Goal: Task Accomplishment & Management: Manage account settings

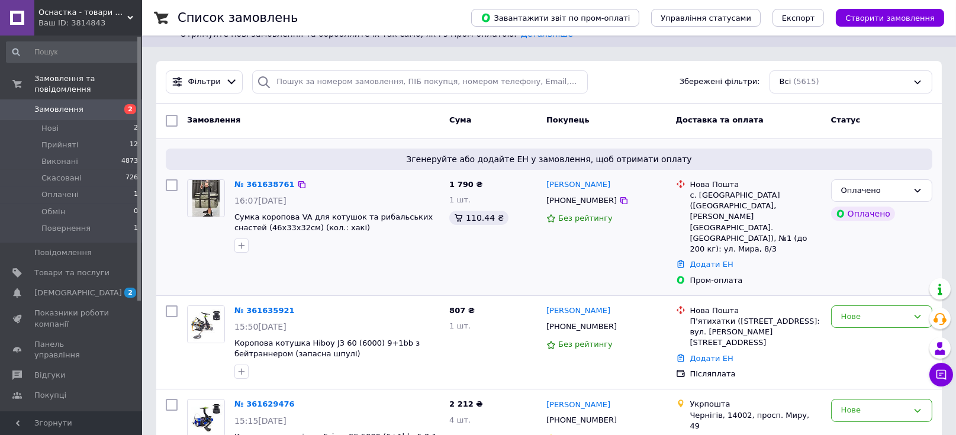
scroll to position [79, 0]
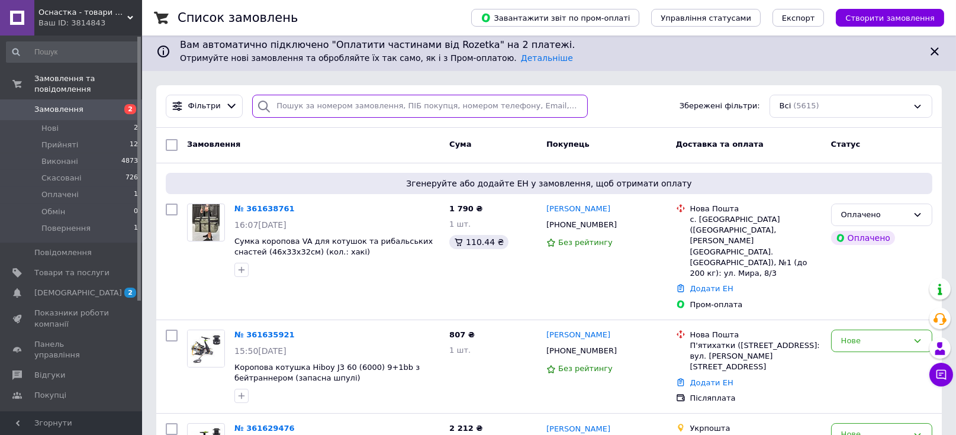
click at [321, 109] on input "search" at bounding box center [420, 106] width 336 height 23
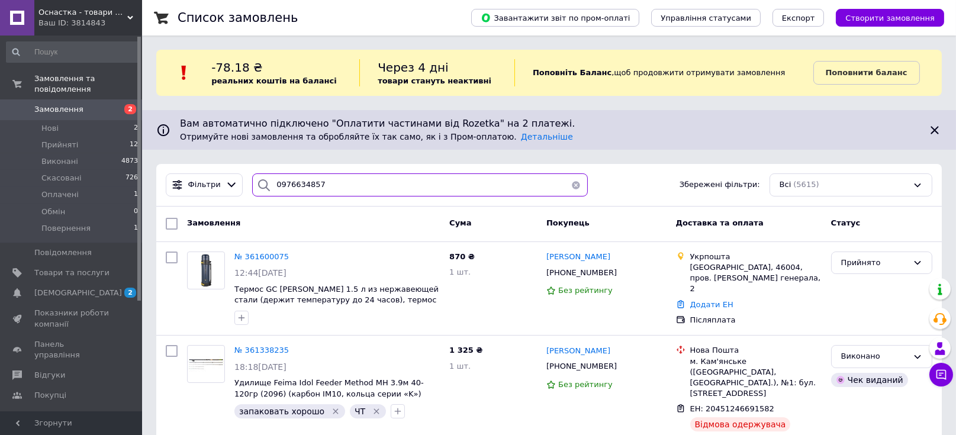
click at [316, 180] on input "0976634857" at bounding box center [420, 184] width 336 height 23
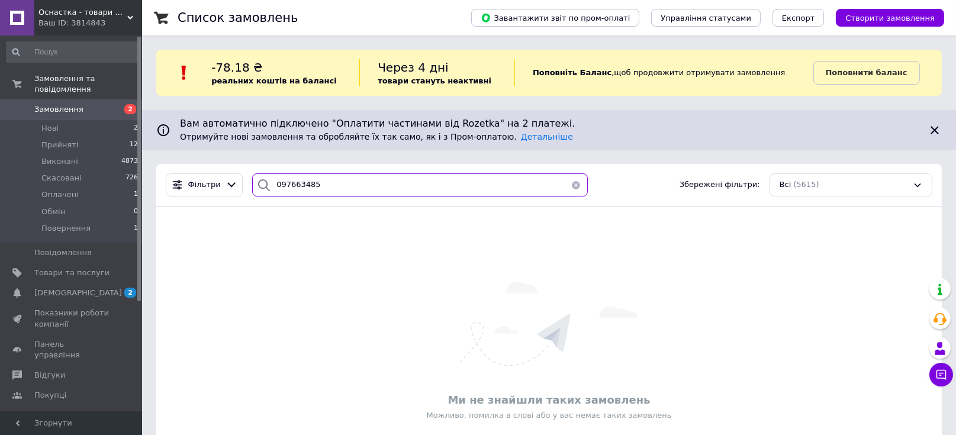
click at [308, 183] on input "097663485" at bounding box center [420, 184] width 336 height 23
drag, startPoint x: 324, startPoint y: 182, endPoint x: 246, endPoint y: 180, distance: 78.7
click at [247, 180] on div "0976634857" at bounding box center [419, 184] width 345 height 23
type input "0976634857"
click at [57, 104] on span "Замовлення" at bounding box center [58, 109] width 49 height 11
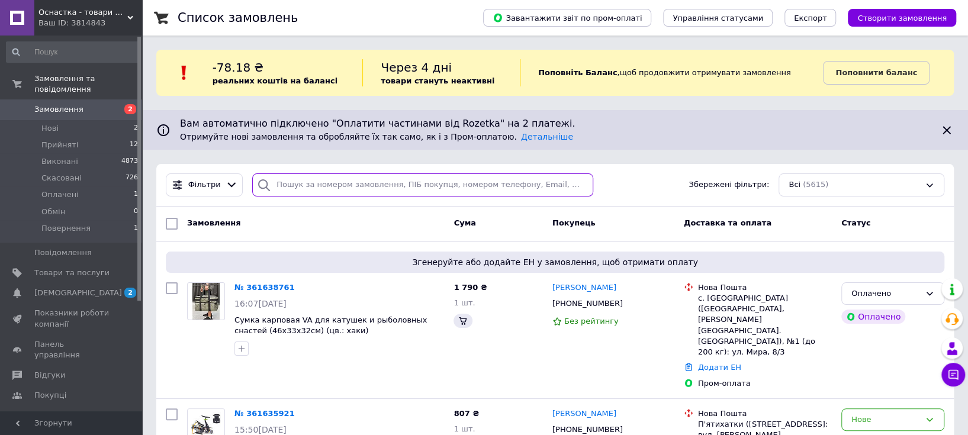
click at [307, 188] on input "search" at bounding box center [422, 184] width 341 height 23
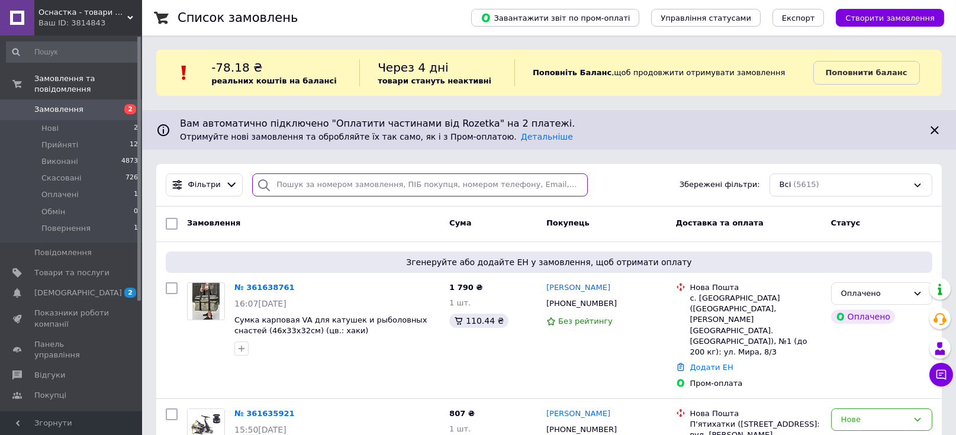
paste input "380978806248"
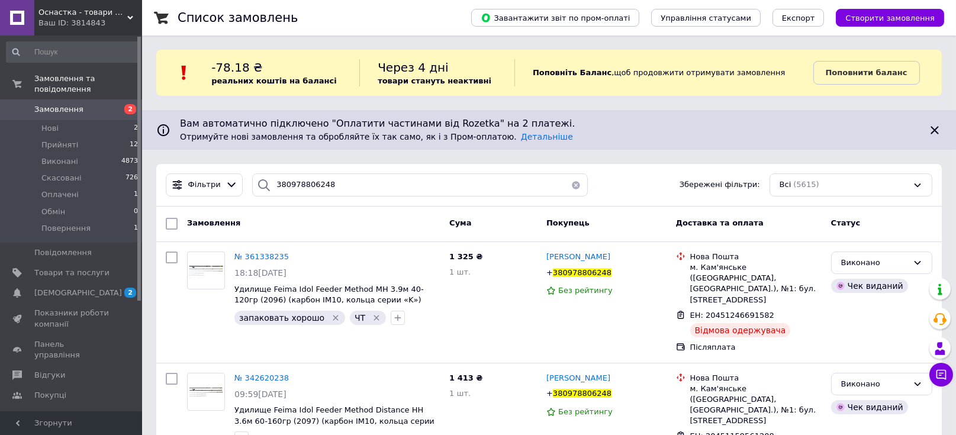
click at [665, 188] on div "Фільтри 380978806248 Збережені фільтри: Всі (5615)" at bounding box center [549, 184] width 776 height 23
click at [650, 191] on div "Фільтри 380978806248 Збережені фільтри: Всі (5615)" at bounding box center [549, 184] width 776 height 23
click at [655, 188] on div "Фільтри 380978806248 Збережені фільтри: Всі (5615)" at bounding box center [549, 184] width 776 height 23
click at [646, 182] on div "Фільтри 380978806248 Збережені фільтри: Всі (5615)" at bounding box center [549, 184] width 776 height 23
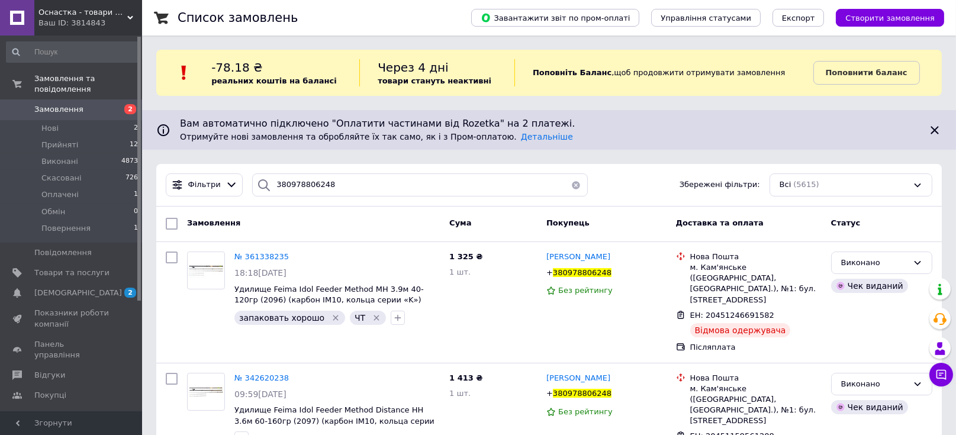
click at [646, 182] on div "Фільтри 380978806248 Збережені фільтри: Всі (5615)" at bounding box center [549, 184] width 776 height 23
click at [649, 184] on div "Фільтри 380978806248 Збережені фільтри: Всі (5615)" at bounding box center [549, 184] width 776 height 23
click at [668, 160] on div "Список замовлень Завантажити звіт по пром-оплаті Управління статусами Експорт С…" at bounding box center [549, 249] width 814 height 498
click at [668, 181] on div "Фільтри 380978806248 Збережені фільтри: Всі (5615)" at bounding box center [549, 184] width 776 height 23
click at [647, 154] on div "Список замовлень Завантажити звіт по пром-оплаті Управління статусами Експорт С…" at bounding box center [549, 249] width 814 height 498
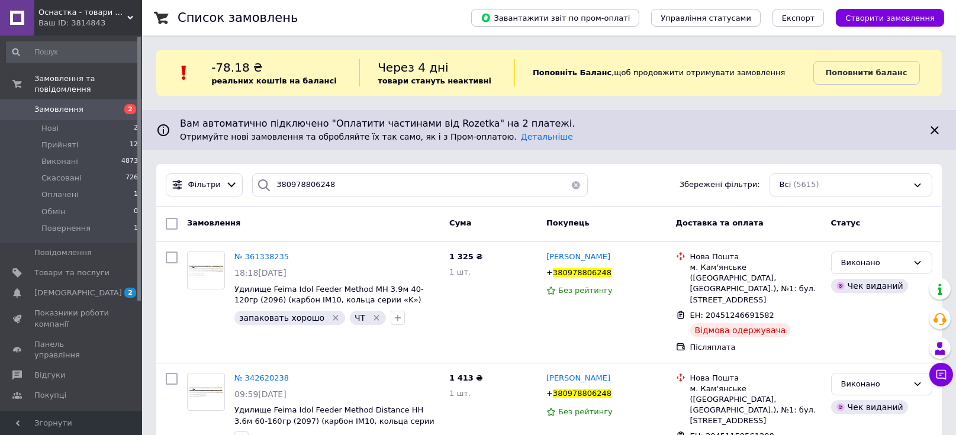
click at [650, 194] on div "Фільтри 380978806248 Збережені фільтри: Всі (5615)" at bounding box center [549, 184] width 776 height 23
click at [635, 180] on div "Фільтри 380978806248 Збережені фільтри: Всі (5615)" at bounding box center [549, 184] width 776 height 23
drag, startPoint x: 342, startPoint y: 189, endPoint x: 266, endPoint y: 182, distance: 76.1
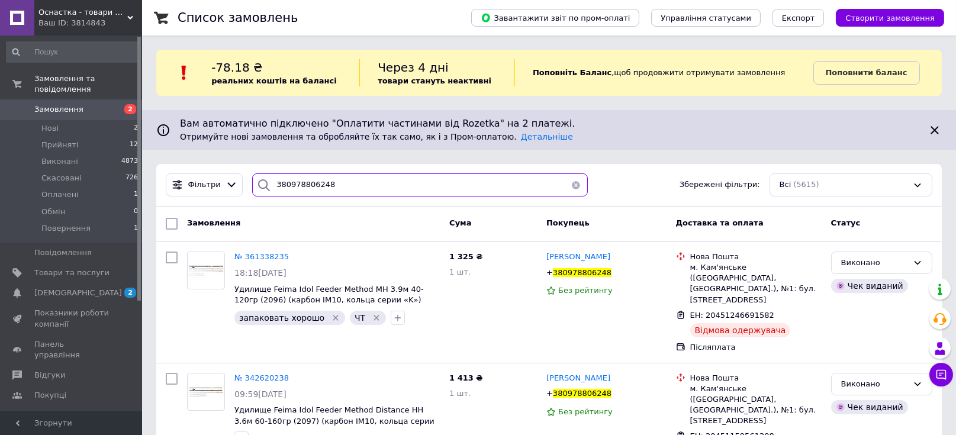
click at [266, 182] on div "380978806248" at bounding box center [420, 184] width 336 height 23
paste input "506195476"
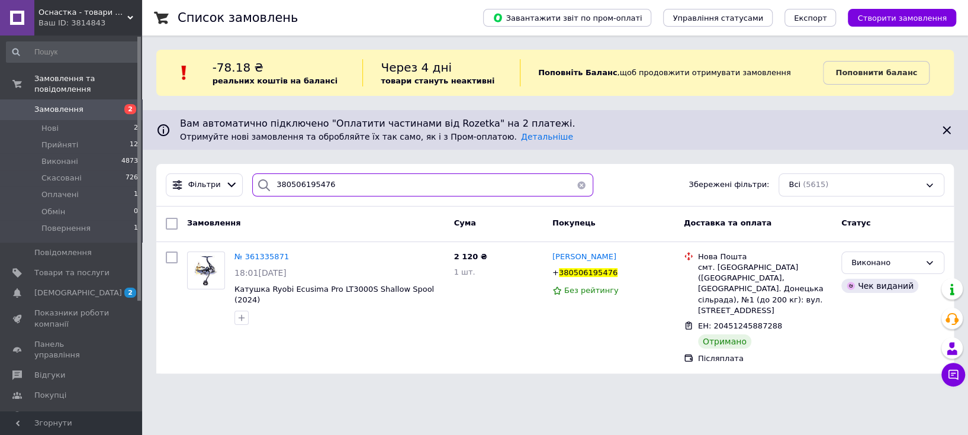
drag, startPoint x: 348, startPoint y: 186, endPoint x: 260, endPoint y: 192, distance: 88.4
click at [260, 192] on div "380506195476" at bounding box center [422, 184] width 341 height 23
paste input "990718011"
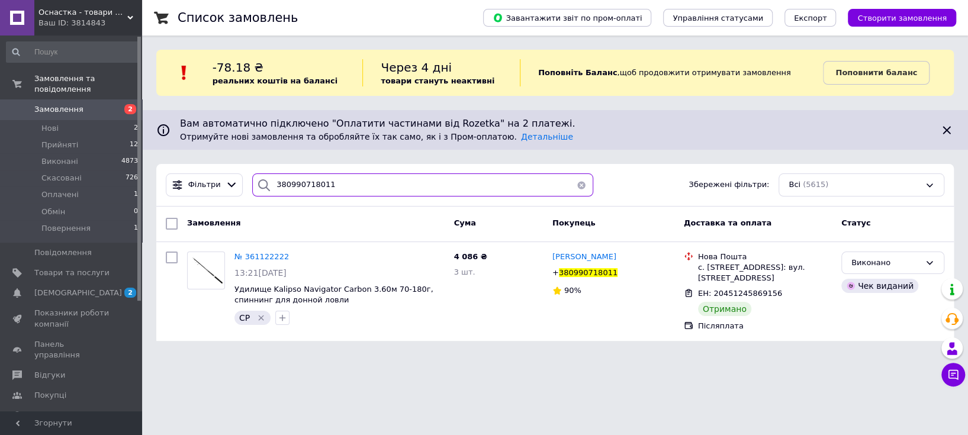
type input "380990718011"
drag, startPoint x: 343, startPoint y: 187, endPoint x: 253, endPoint y: 185, distance: 90.6
click at [253, 185] on div "380990718011" at bounding box center [422, 184] width 341 height 23
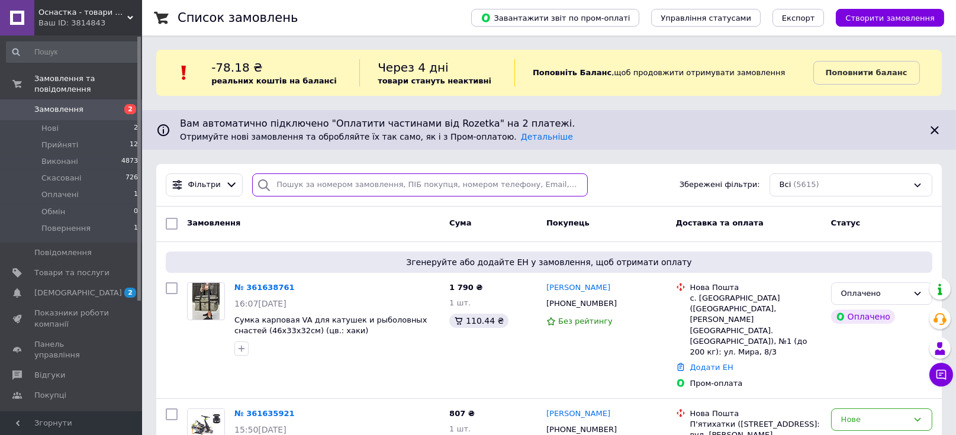
scroll to position [157, 0]
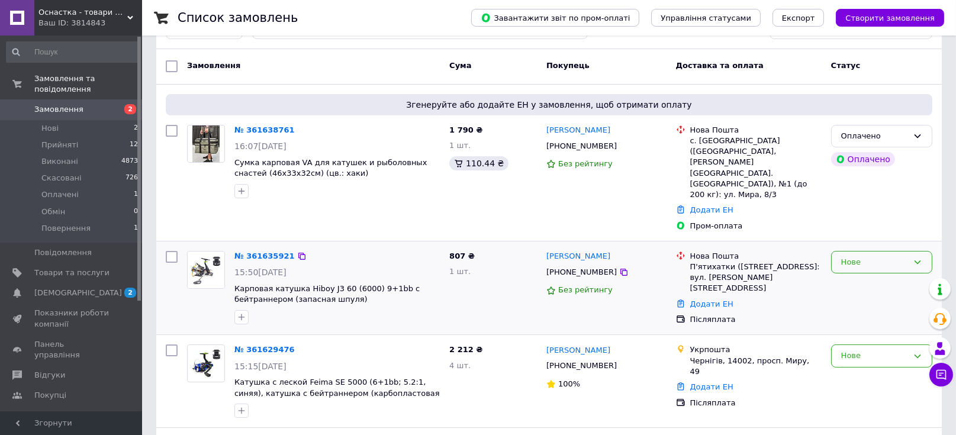
click at [890, 256] on div "Нове" at bounding box center [874, 262] width 67 height 12
click at [867, 276] on li "Прийнято" at bounding box center [882, 287] width 100 height 22
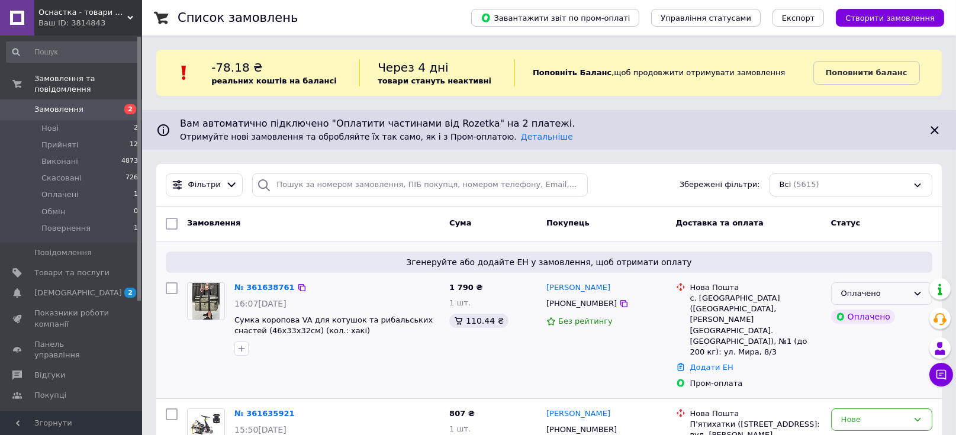
click at [884, 294] on div "Оплачено" at bounding box center [874, 294] width 67 height 12
click at [886, 315] on li "Прийнято" at bounding box center [882, 318] width 100 height 22
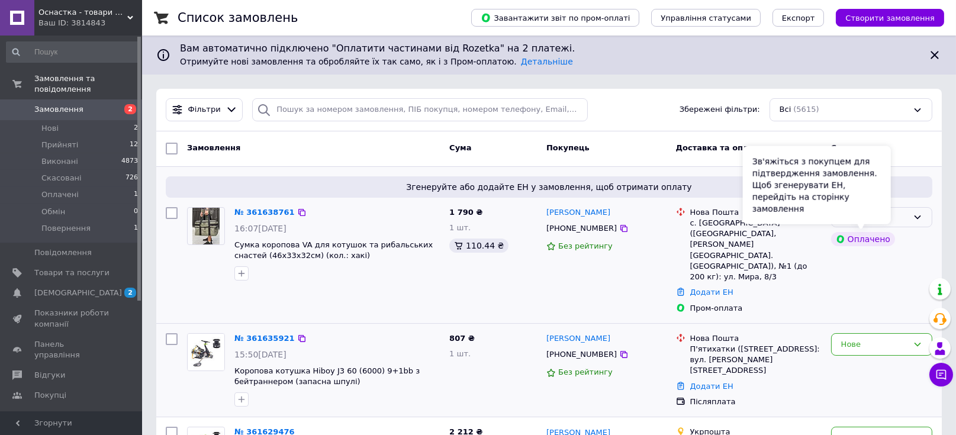
scroll to position [157, 0]
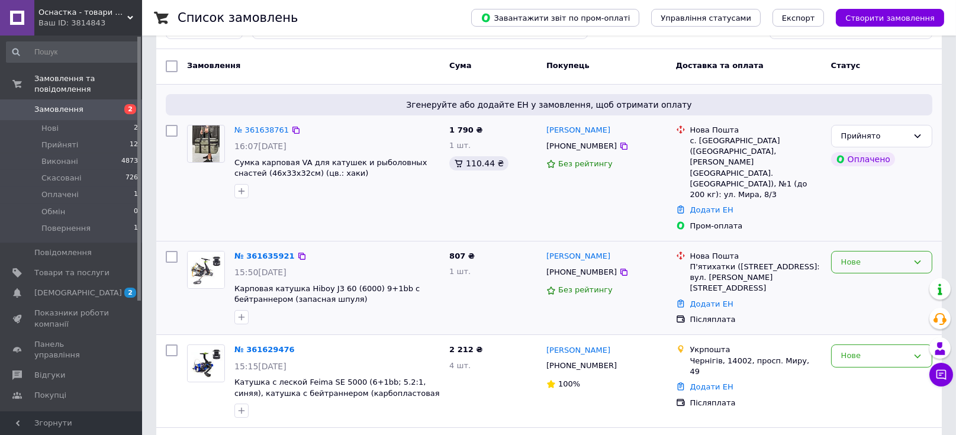
click at [871, 256] on div "Нове" at bounding box center [874, 262] width 67 height 12
click at [875, 276] on li "Прийнято" at bounding box center [882, 287] width 100 height 22
click at [841, 350] on div "Нове" at bounding box center [874, 356] width 67 height 12
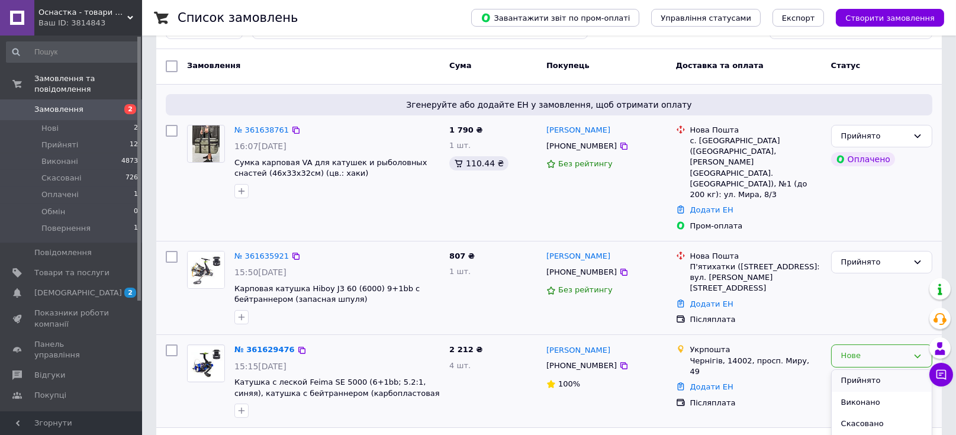
click at [839, 370] on li "Прийнято" at bounding box center [882, 381] width 100 height 22
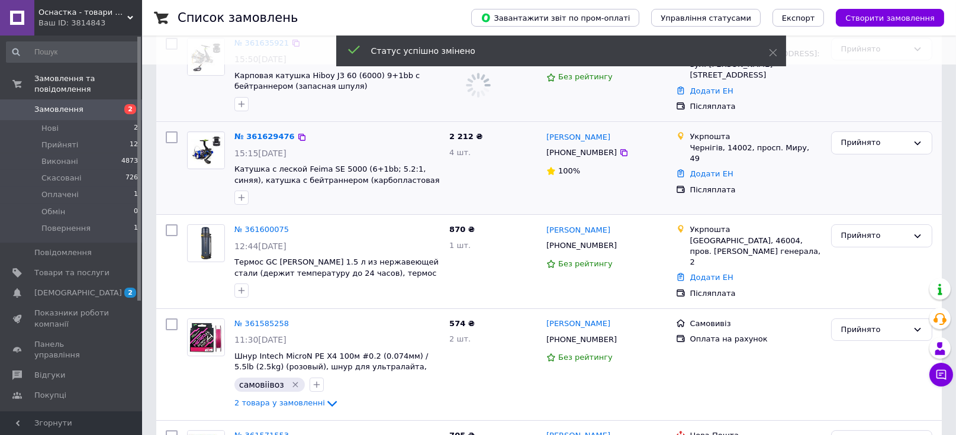
scroll to position [394, 0]
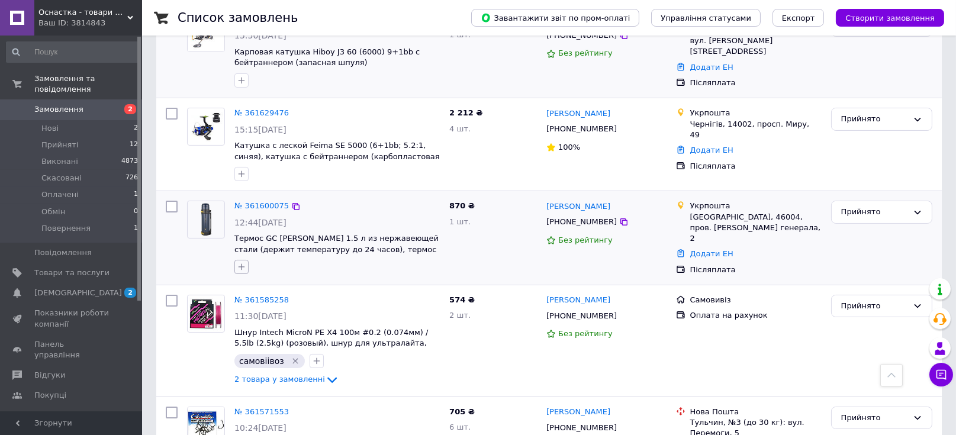
click at [240, 262] on icon "button" at bounding box center [241, 266] width 9 height 9
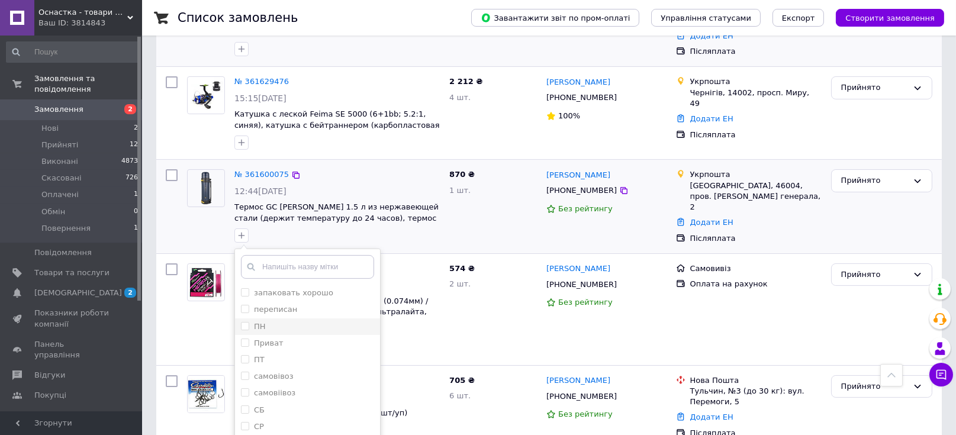
scroll to position [474, 0]
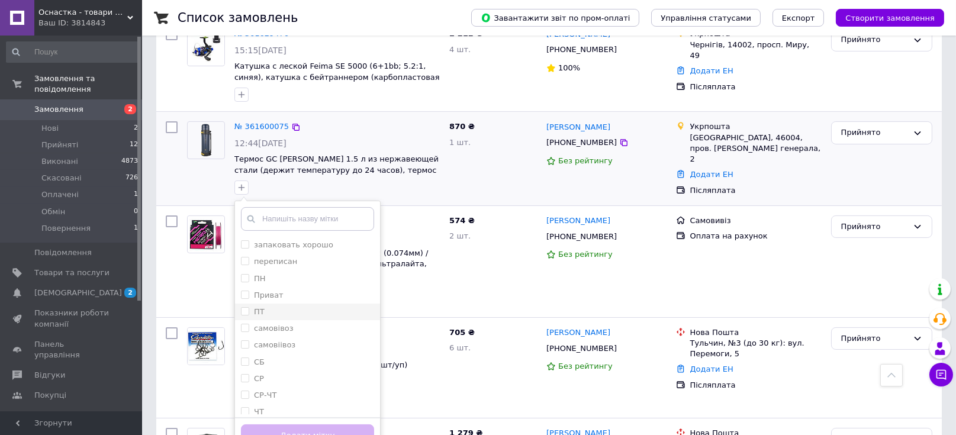
click at [269, 307] on div "ПТ" at bounding box center [307, 312] width 133 height 11
checkbox input "true"
click at [298, 424] on button "Додати мітку" at bounding box center [307, 435] width 133 height 23
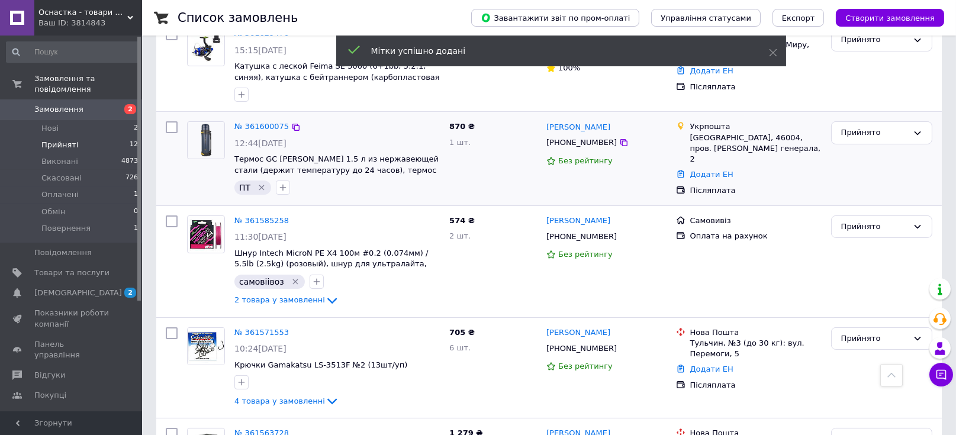
click at [86, 137] on li "Прийняті 12" at bounding box center [72, 145] width 145 height 17
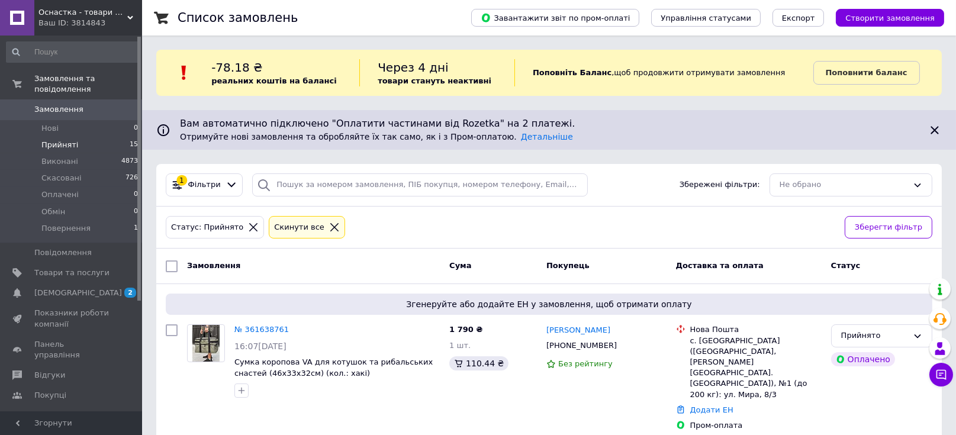
click at [38, 104] on span "Замовлення" at bounding box center [58, 109] width 49 height 11
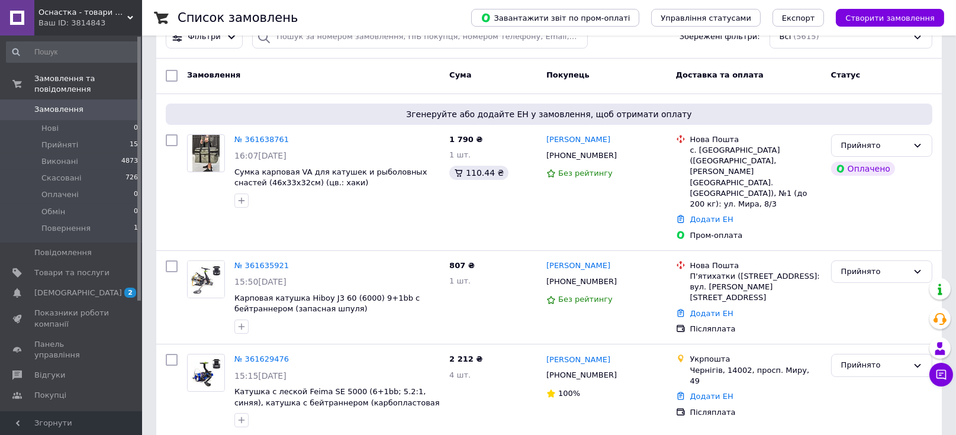
scroll to position [237, 0]
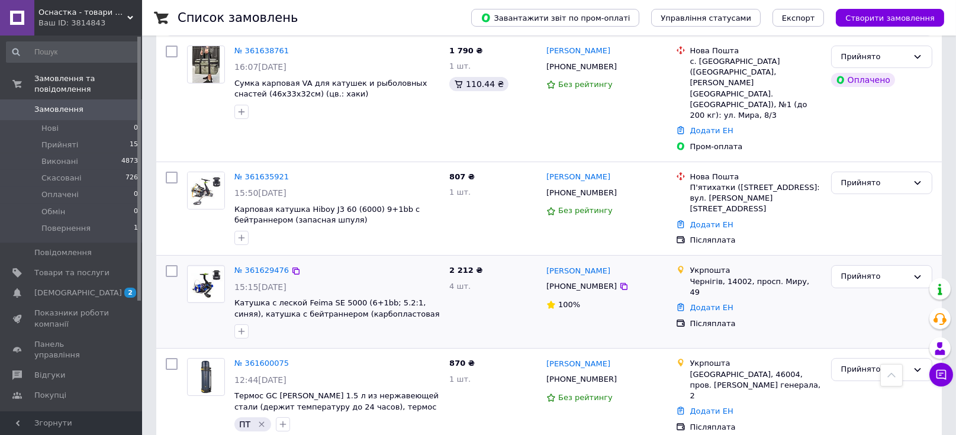
click at [473, 308] on div "2 212 ₴ 4 шт." at bounding box center [493, 301] width 97 height 83
click at [245, 327] on icon "button" at bounding box center [241, 331] width 9 height 9
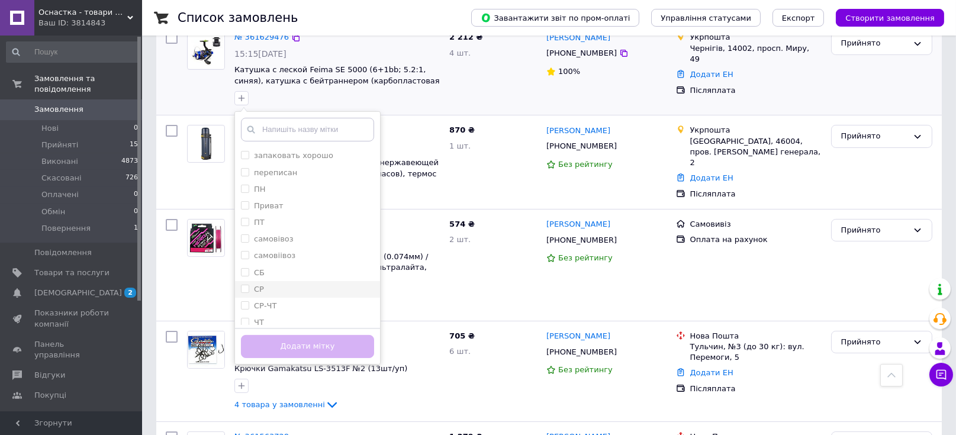
scroll to position [474, 0]
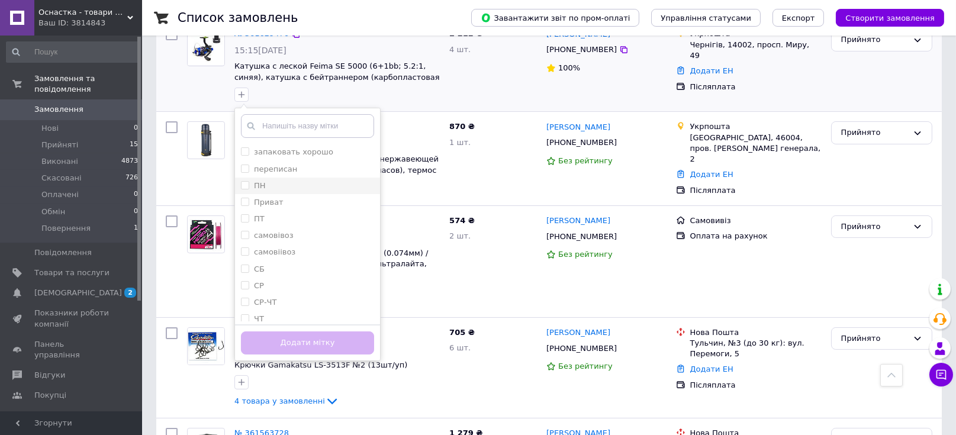
click at [307, 181] on div "ПН" at bounding box center [307, 186] width 133 height 11
checkbox input "true"
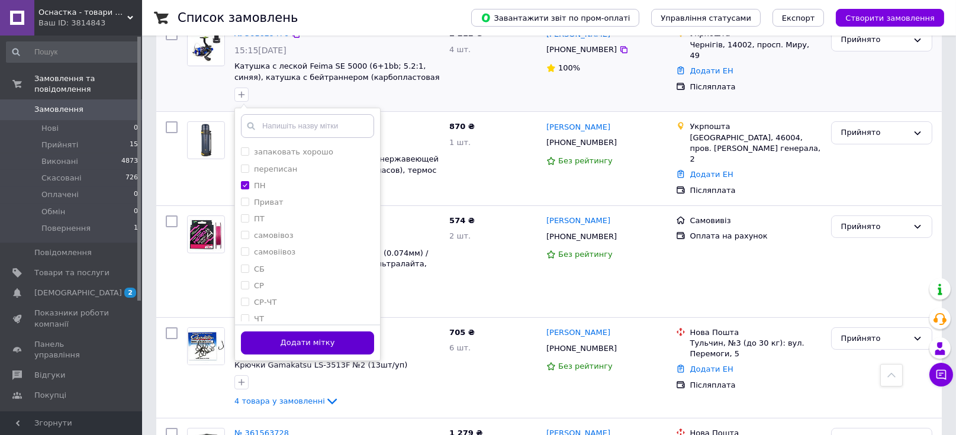
click at [320, 331] on button "Додати мітку" at bounding box center [307, 342] width 133 height 23
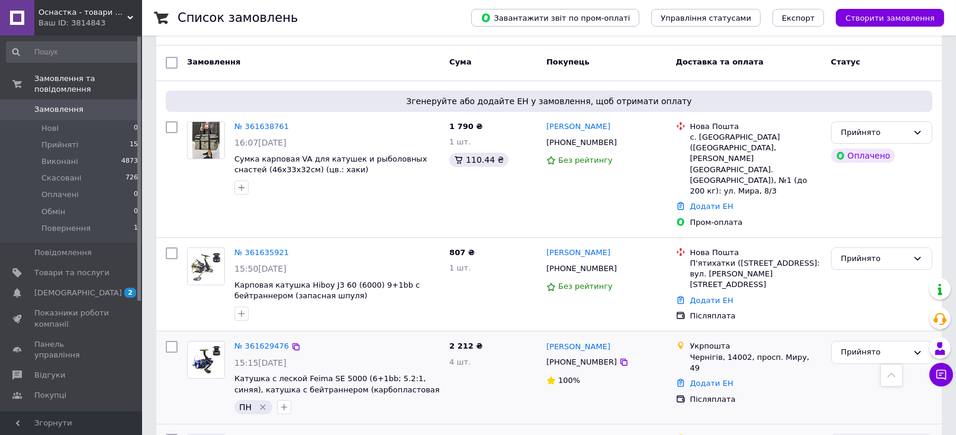
scroll to position [157, 0]
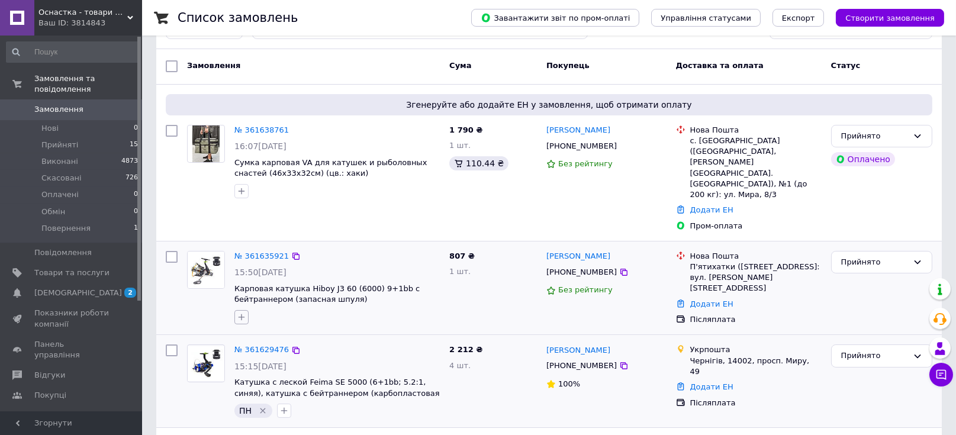
click at [236, 310] on button "button" at bounding box center [241, 317] width 14 height 14
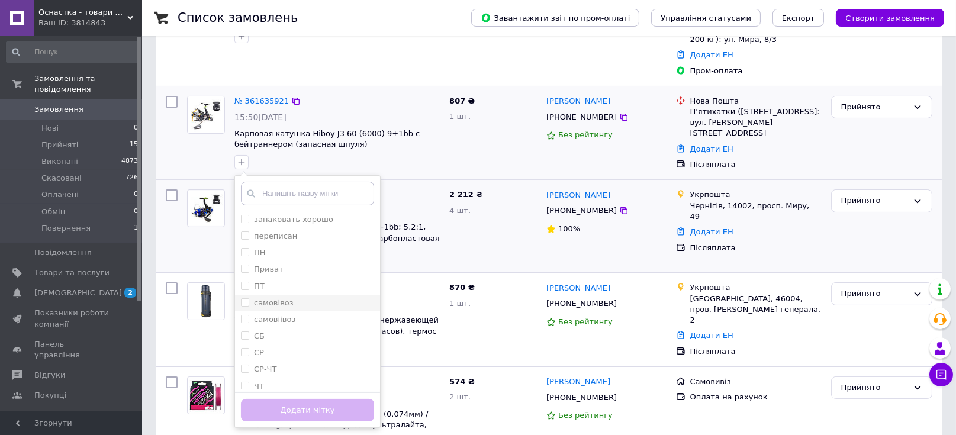
scroll to position [315, 0]
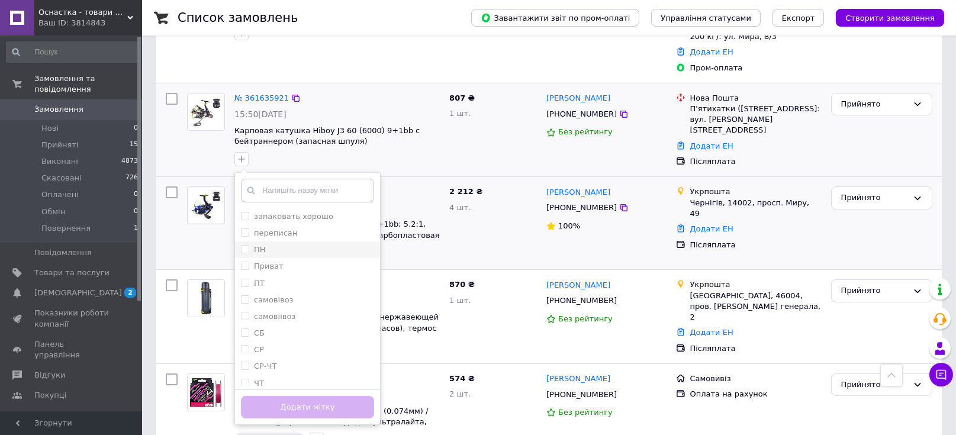
click at [286, 244] on div "ПН" at bounding box center [307, 249] width 133 height 11
checkbox input "true"
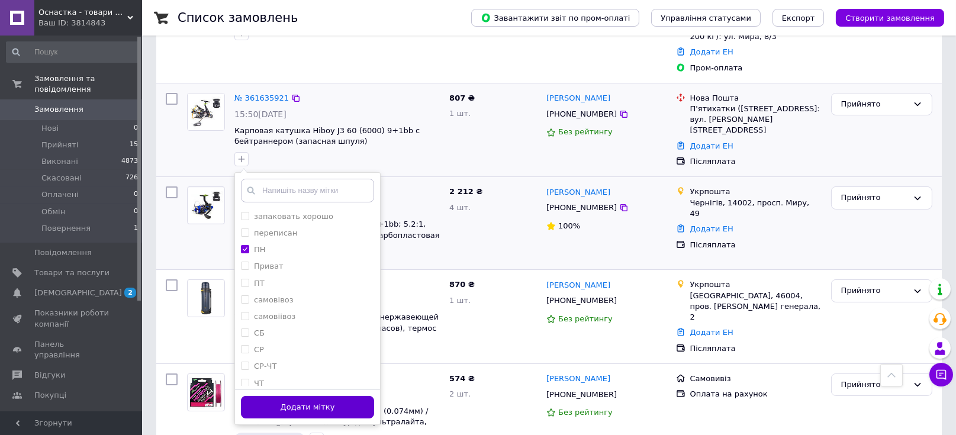
click at [309, 396] on button "Додати мітку" at bounding box center [307, 407] width 133 height 23
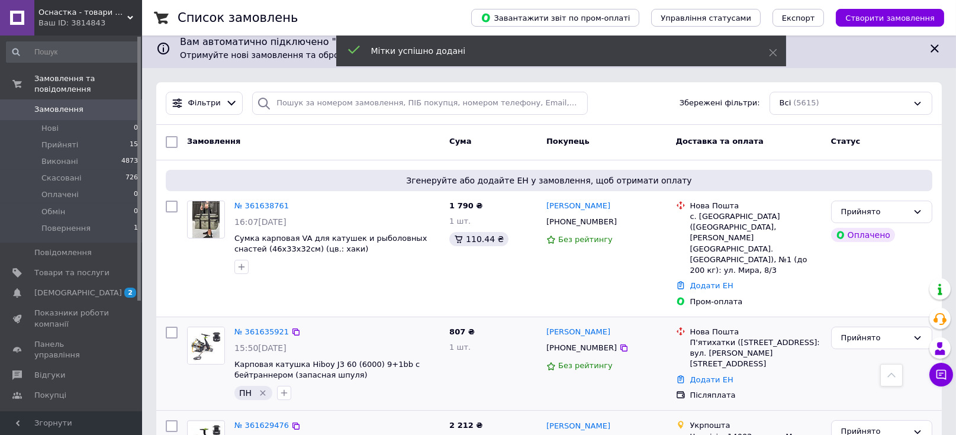
scroll to position [79, 0]
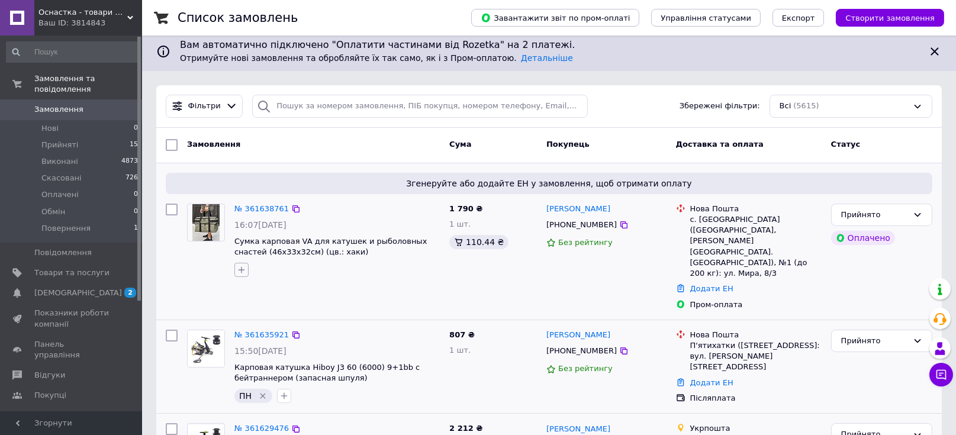
click at [241, 270] on icon "button" at bounding box center [242, 269] width 7 height 7
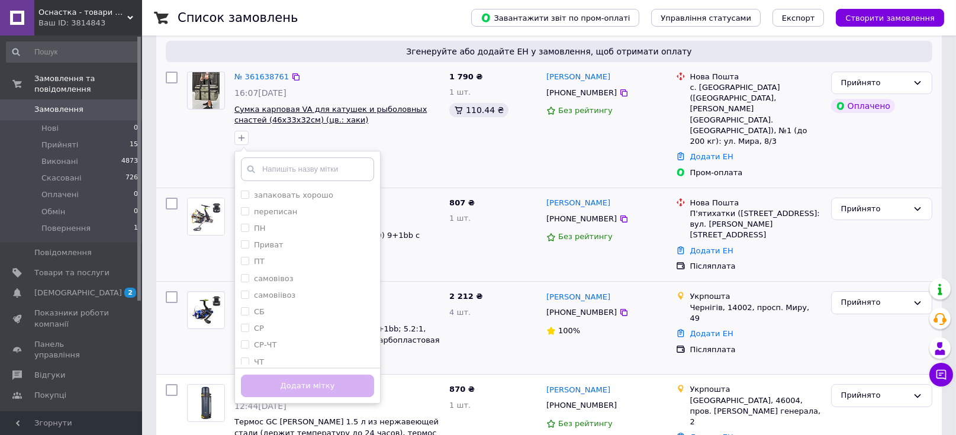
scroll to position [237, 0]
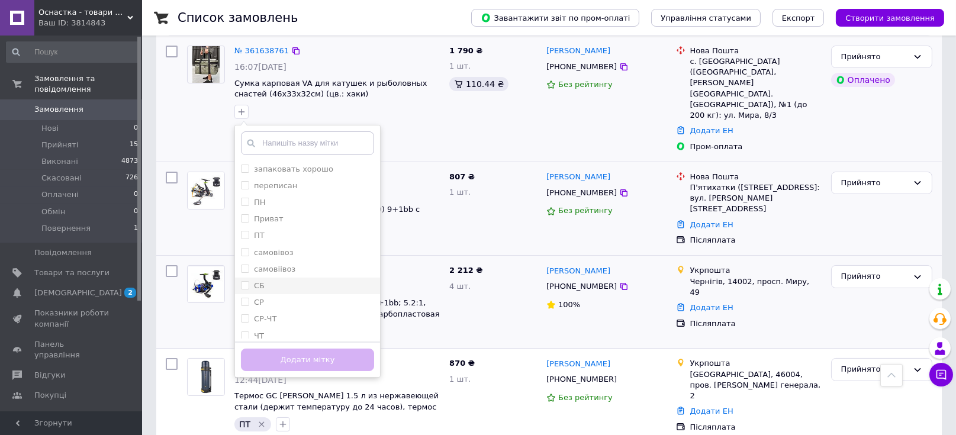
click at [288, 289] on div "СБ" at bounding box center [307, 286] width 133 height 11
checkbox input "true"
click at [307, 355] on button "Додати мітку" at bounding box center [307, 360] width 133 height 23
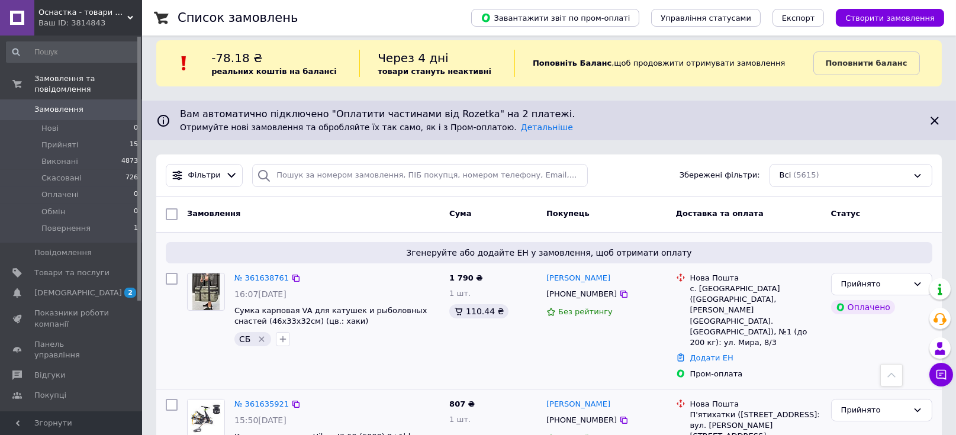
scroll to position [0, 0]
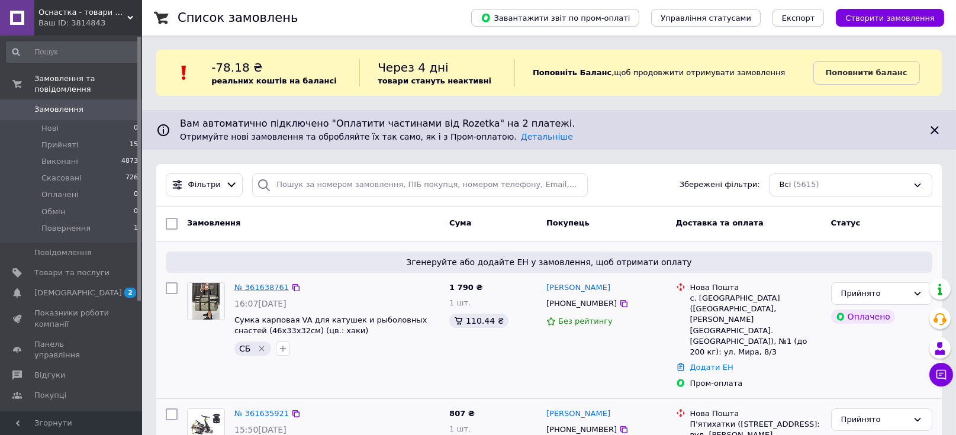
click at [253, 284] on link "№ 361638761" at bounding box center [261, 287] width 54 height 9
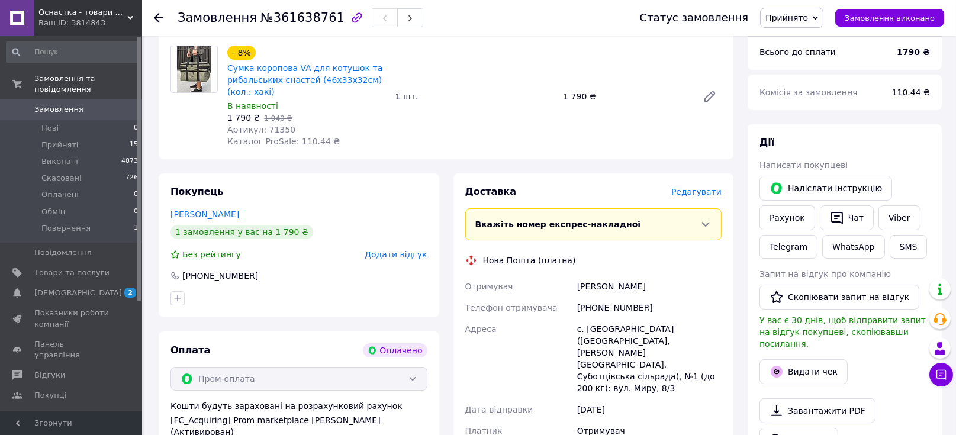
scroll to position [237, 0]
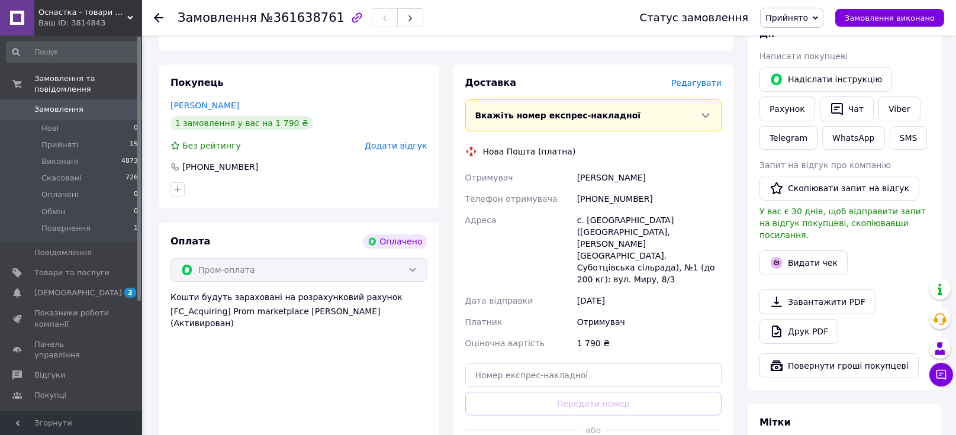
click at [442, 149] on div "Покупець [PERSON_NAME] 1 замовлення у вас на 1 790 ₴ Без рейтингу Додати відгук…" at bounding box center [299, 273] width 295 height 416
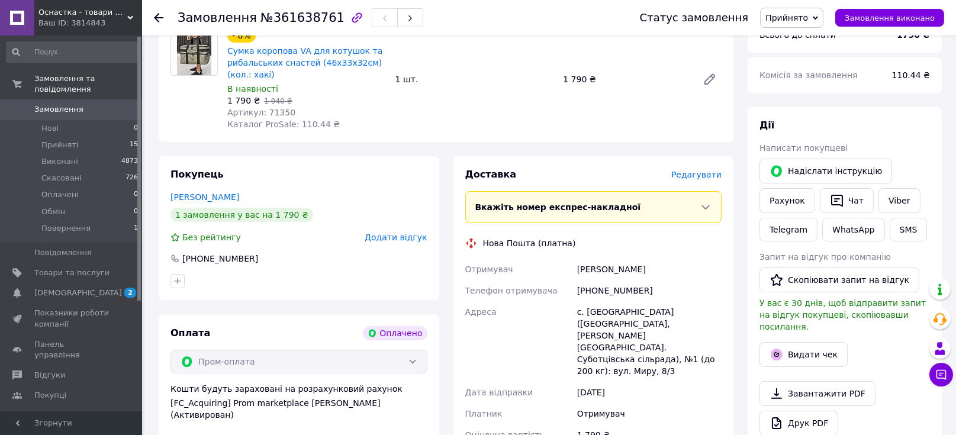
scroll to position [157, 0]
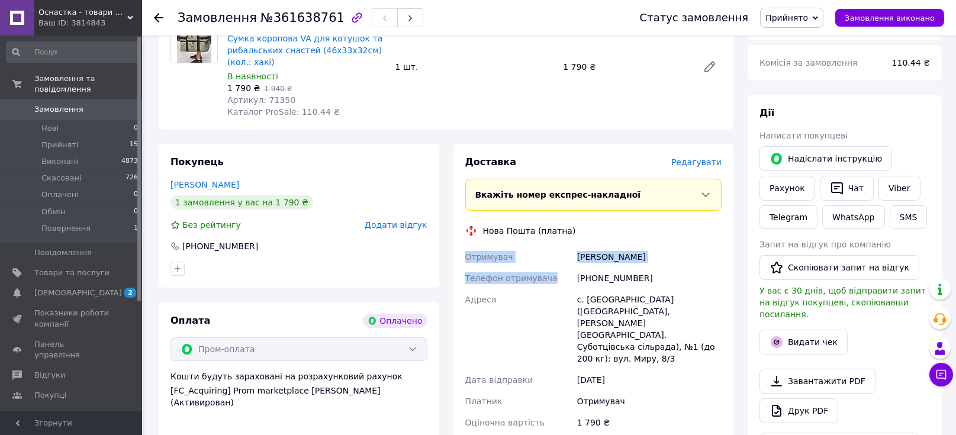
drag, startPoint x: 552, startPoint y: 277, endPoint x: 465, endPoint y: 259, distance: 88.2
click at [465, 259] on div "Отримувач [PERSON_NAME] отримувача [PHONE_NUMBER] Адреса [PERSON_NAME]. [GEOGRA…" at bounding box center [594, 339] width 262 height 187
click at [549, 297] on div "Адреса" at bounding box center [519, 329] width 112 height 80
click at [552, 313] on div "Адреса" at bounding box center [519, 329] width 112 height 80
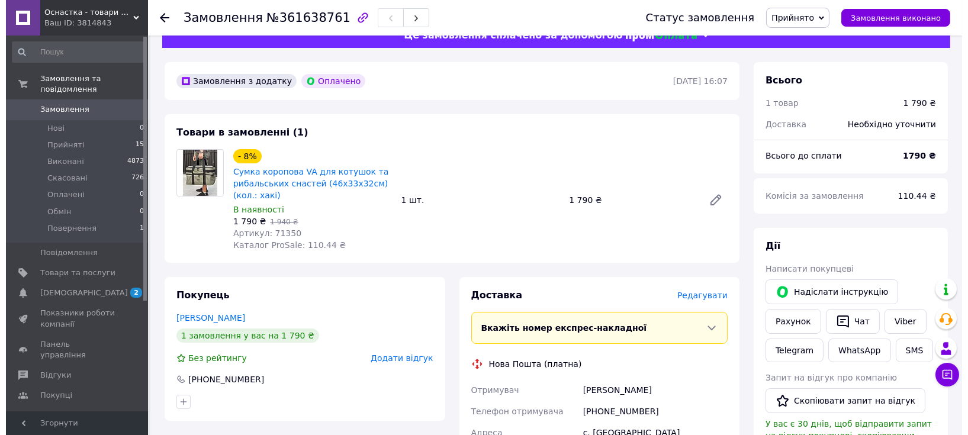
scroll to position [0, 0]
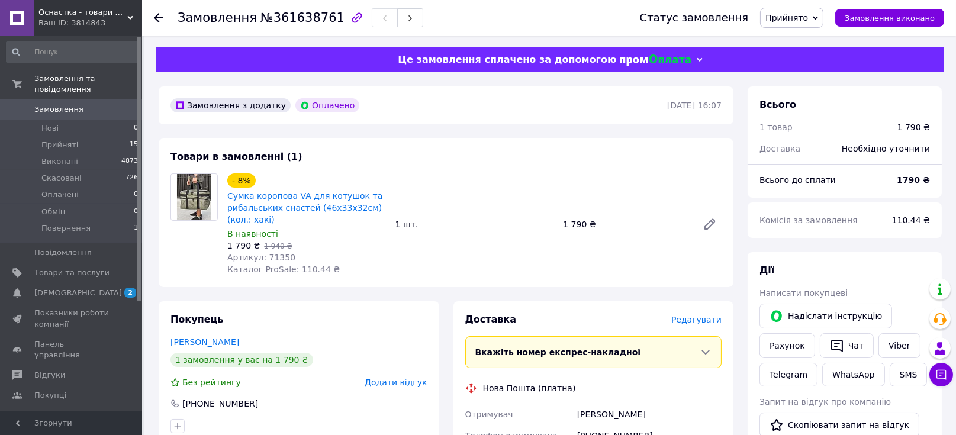
click at [70, 99] on link "Замовлення 0" at bounding box center [72, 109] width 145 height 20
